Goal: Task Accomplishment & Management: Manage account settings

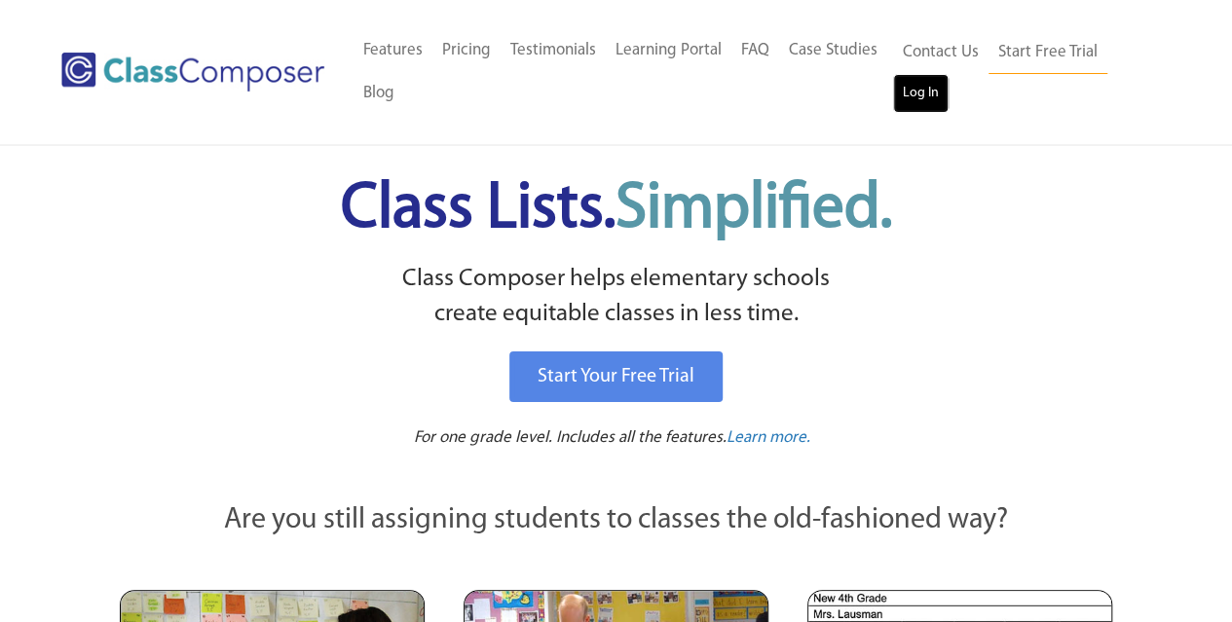
click at [912, 89] on link "Log In" at bounding box center [921, 93] width 56 height 39
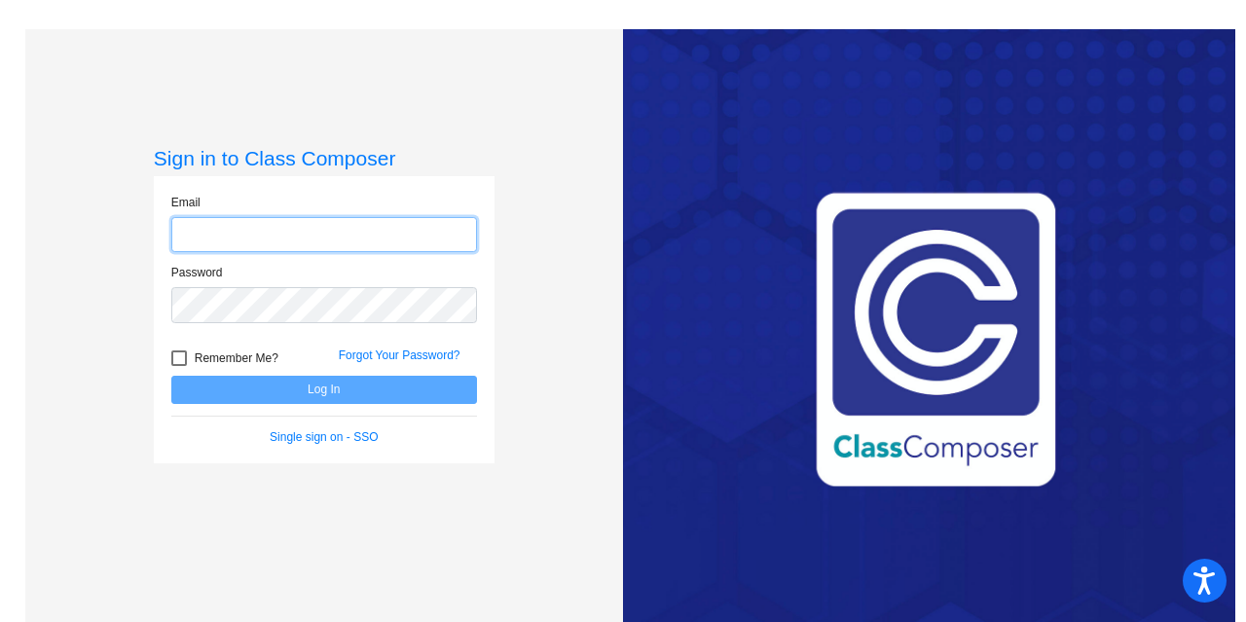
type input "[EMAIL_ADDRESS][DOMAIN_NAME]"
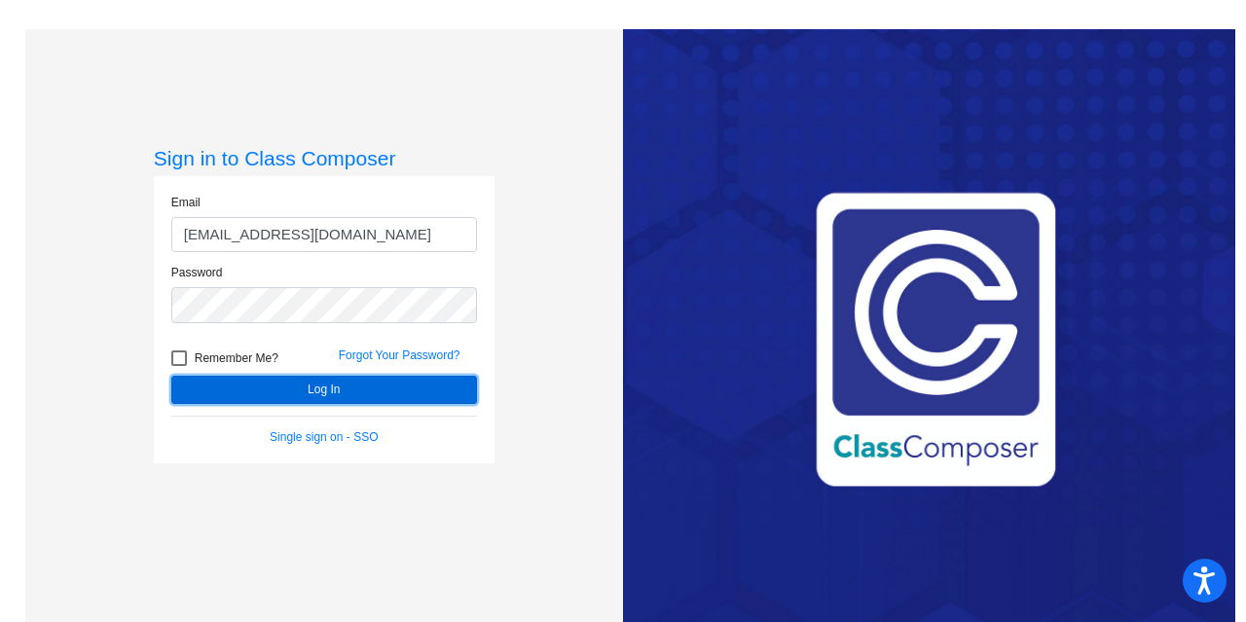
click at [284, 382] on button "Log In" at bounding box center [324, 390] width 306 height 28
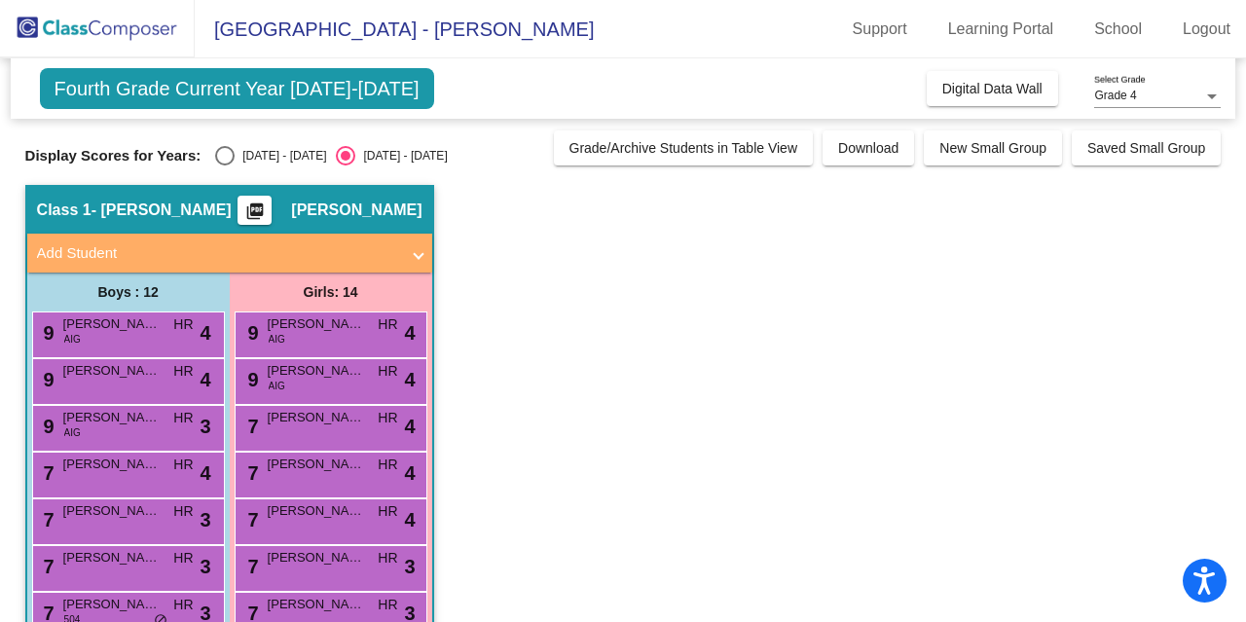
click at [1114, 94] on span "Grade 4" at bounding box center [1115, 96] width 42 height 14
click at [1114, 94] on span "Grade 4" at bounding box center [1157, 96] width 127 height 35
